Goal: Information Seeking & Learning: Learn about a topic

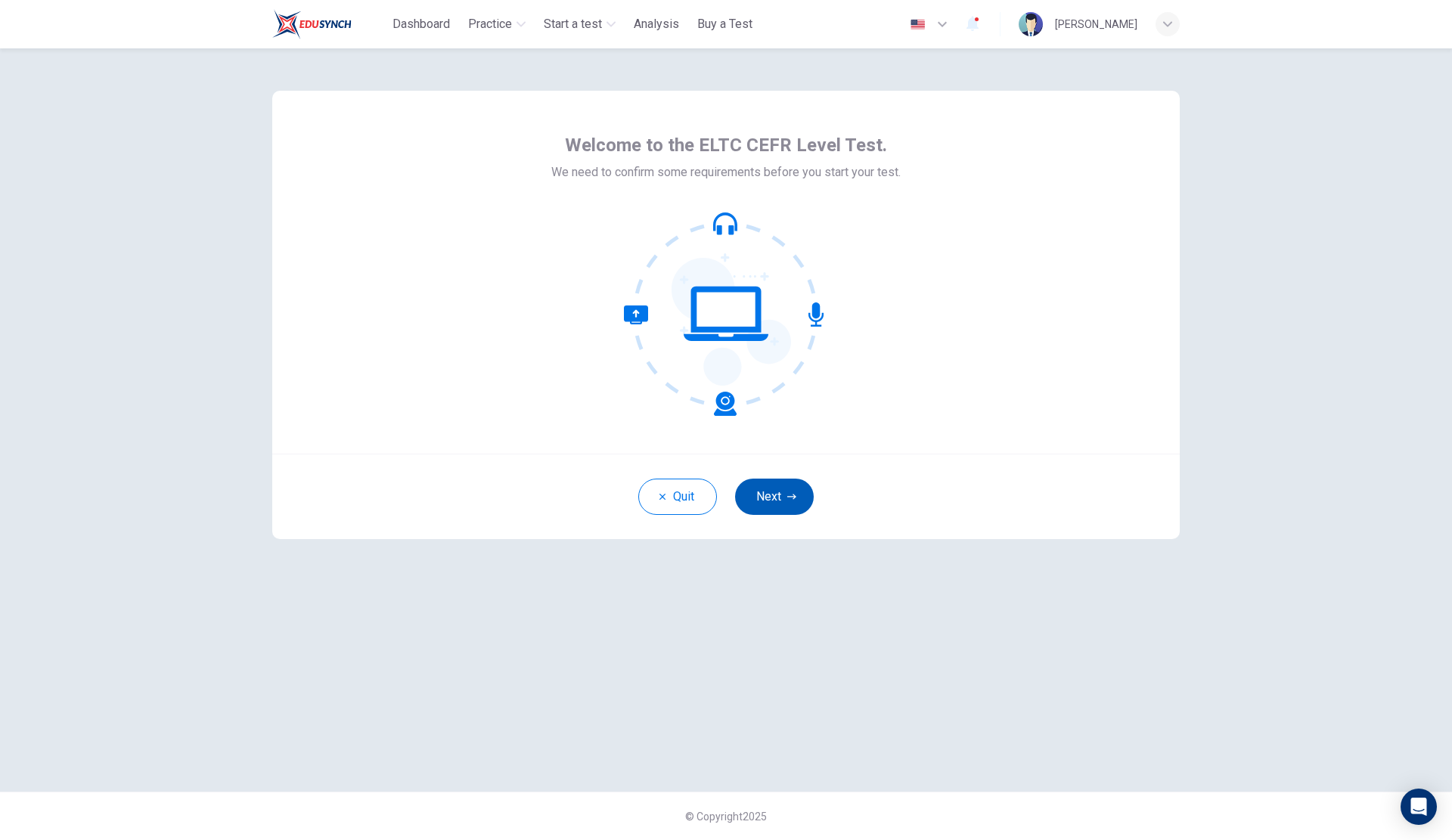
click at [775, 490] on button "Next" at bounding box center [775, 496] width 78 height 37
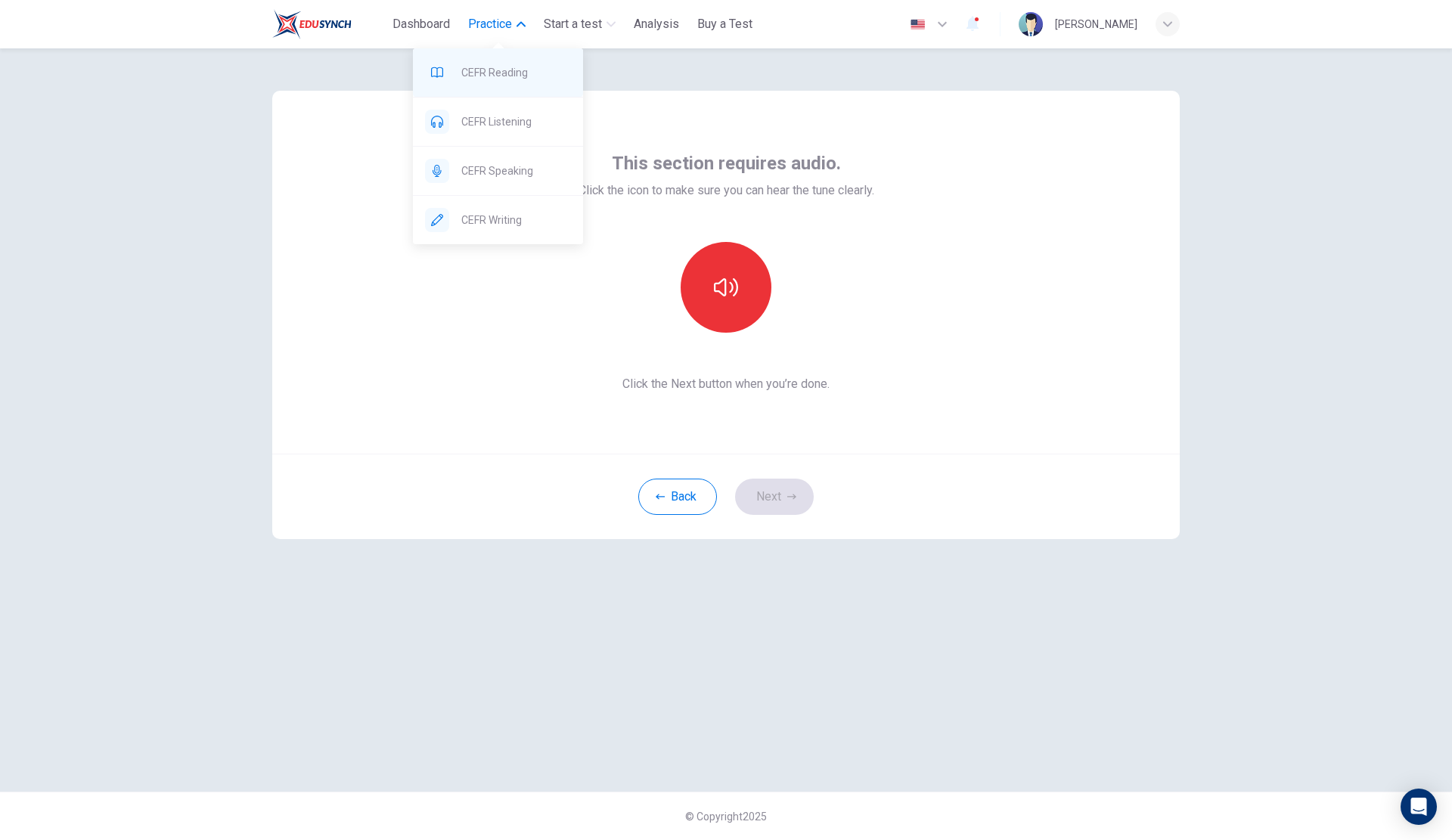
click at [491, 64] on span "CEFR Reading" at bounding box center [516, 72] width 110 height 18
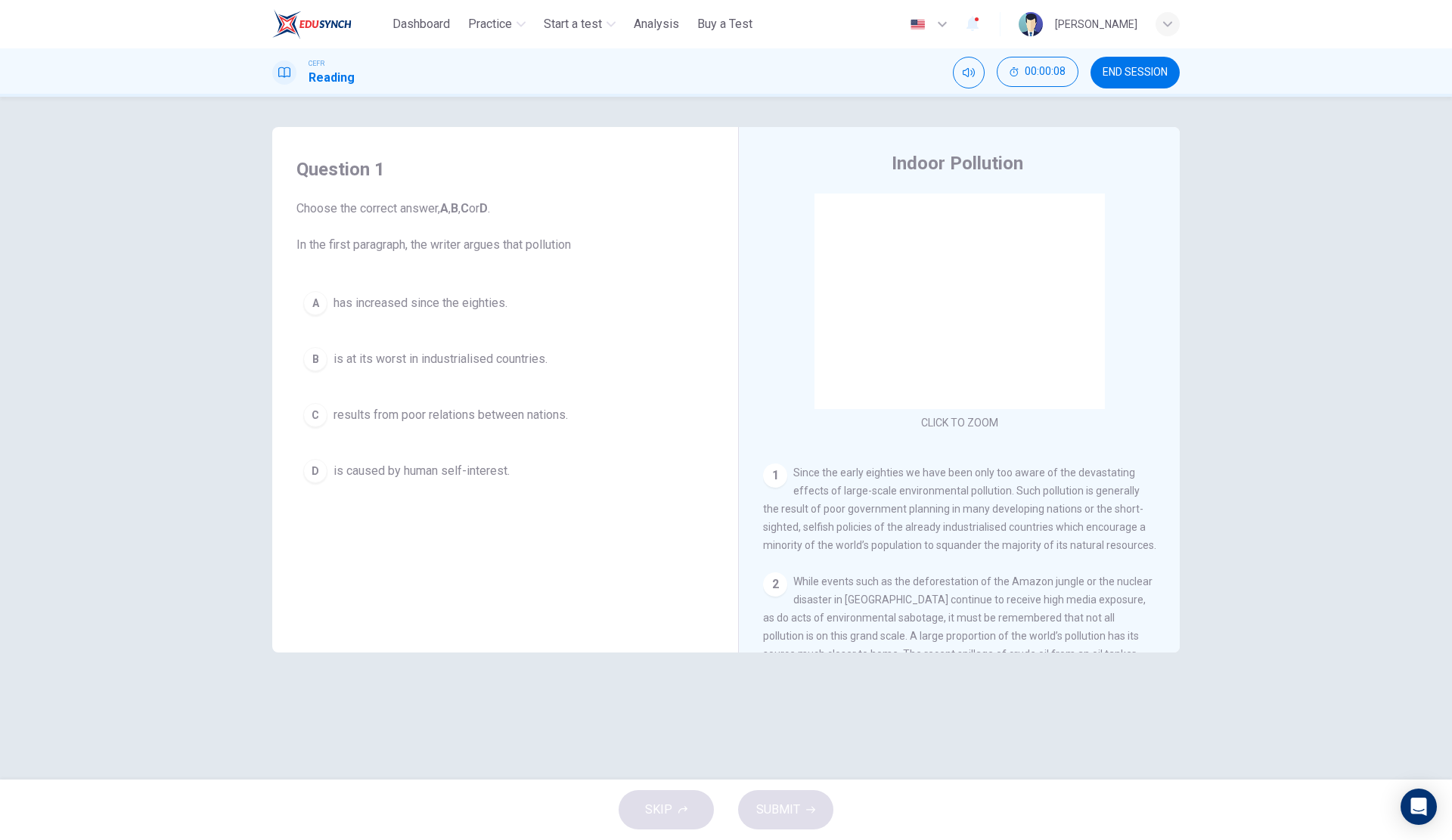
scroll to position [76, 0]
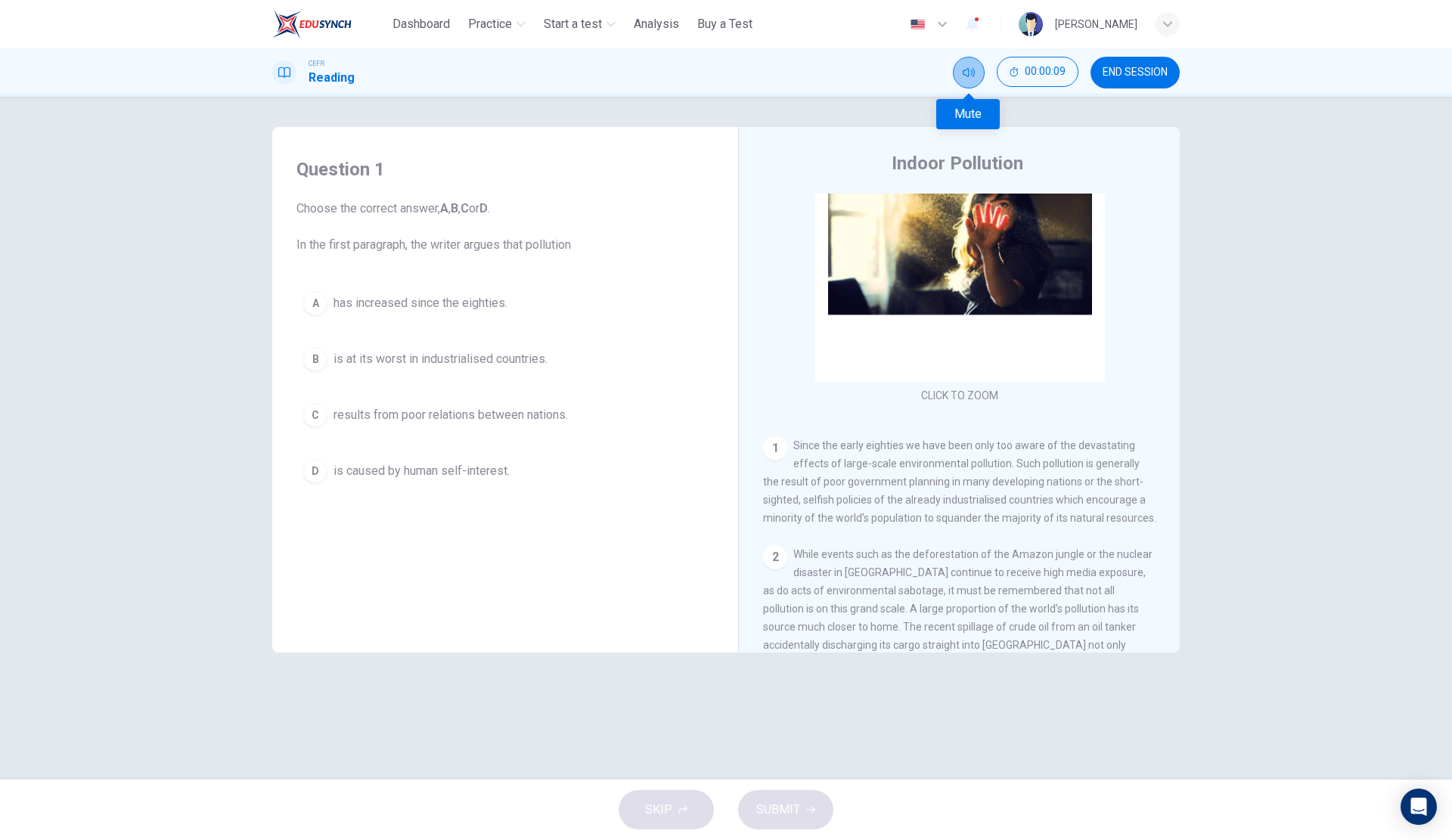
click at [973, 76] on icon "Mute" at bounding box center [968, 72] width 12 height 9
click at [431, 16] on span "Dashboard" at bounding box center [421, 24] width 57 height 18
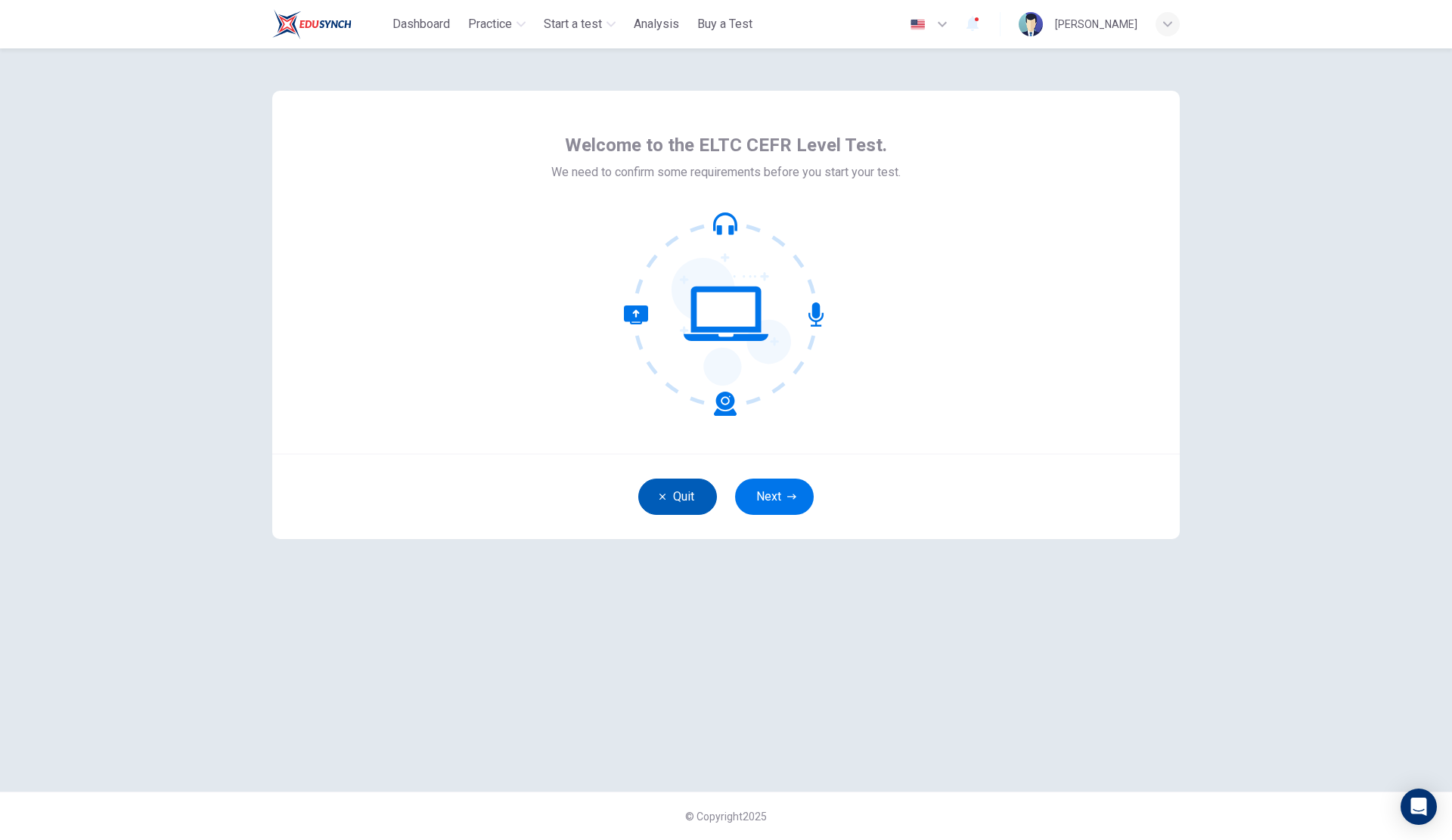
click at [682, 488] on button "Quit" at bounding box center [677, 496] width 78 height 37
